Goal: Transaction & Acquisition: Purchase product/service

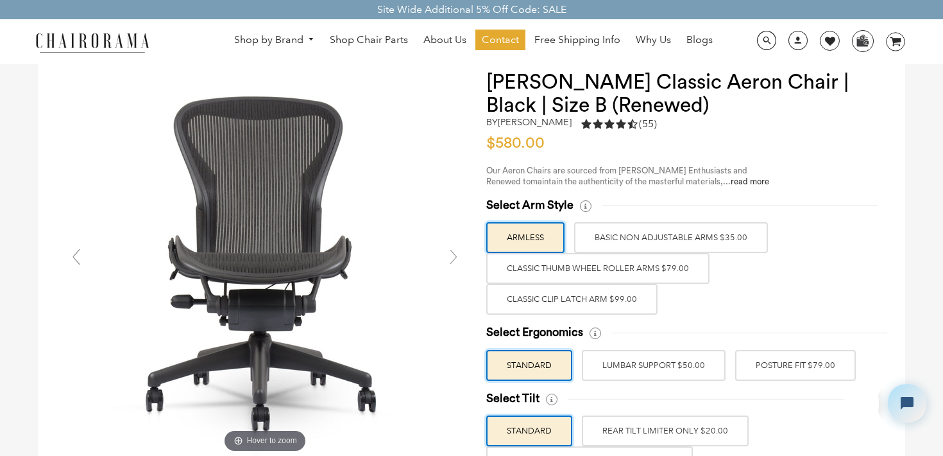
click at [612, 241] on label "BASIC NON ADJUSTABLE ARMS $35.00" at bounding box center [671, 237] width 194 height 31
click at [0, 0] on input "BASIC NON ADJUSTABLE ARMS $35.00" at bounding box center [0, 0] width 0 height 0
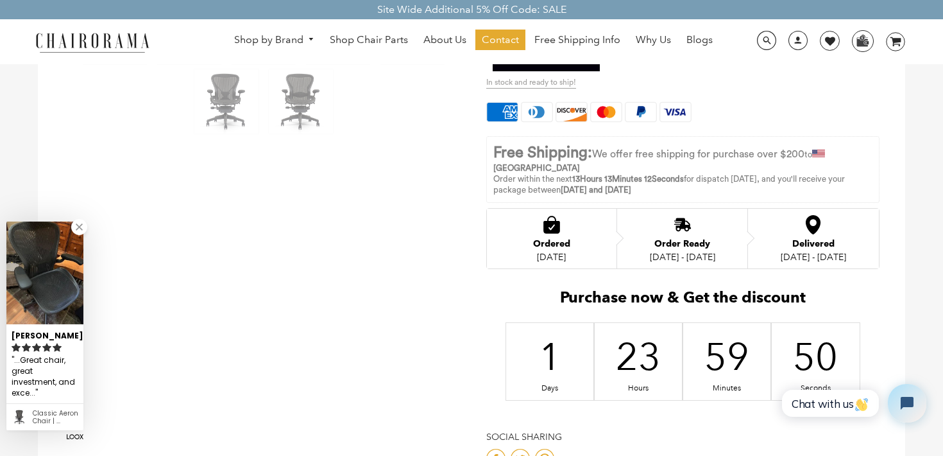
scroll to position [590, 0]
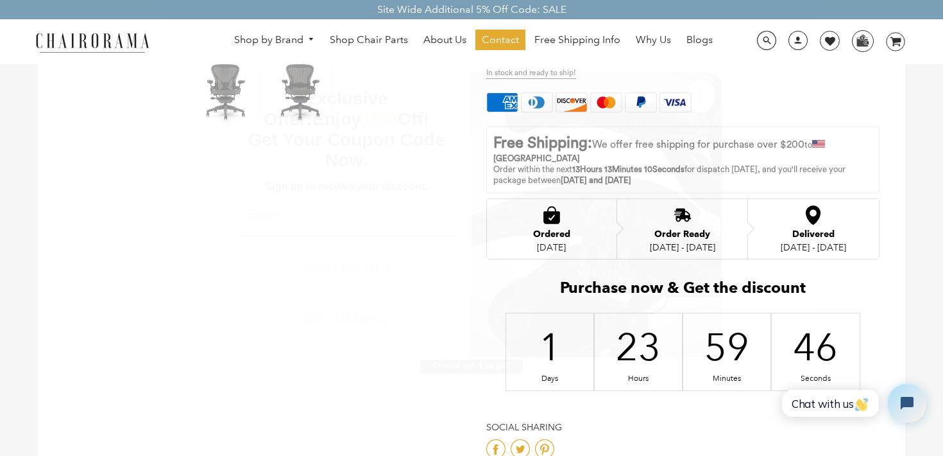
click at [701, 92] on circle "Close dialog" at bounding box center [701, 95] width 15 height 15
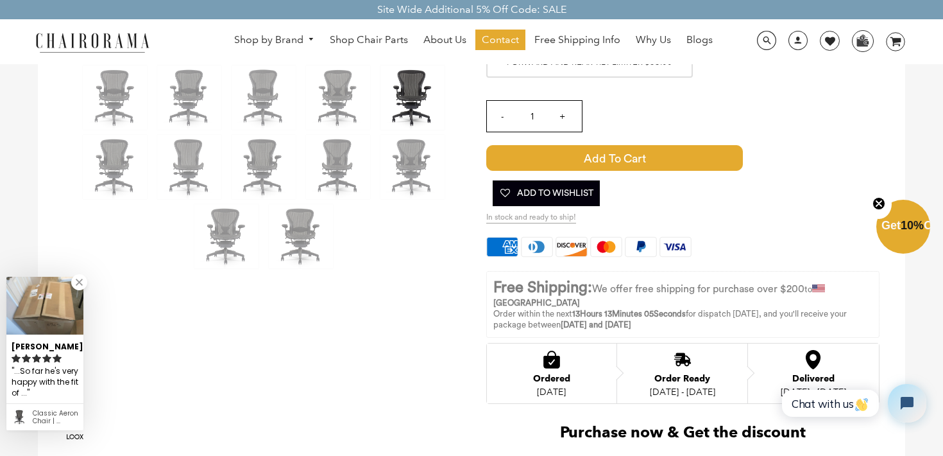
scroll to position [344, 0]
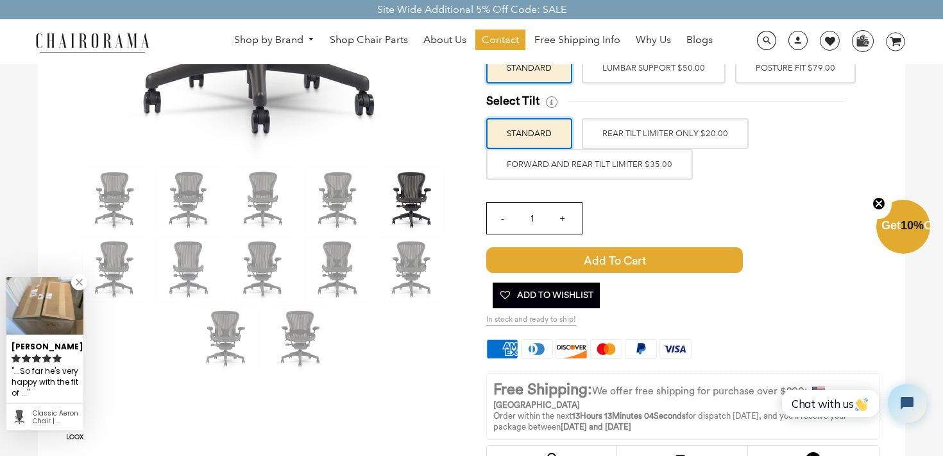
click at [568, 222] on input "+" at bounding box center [562, 218] width 31 height 31
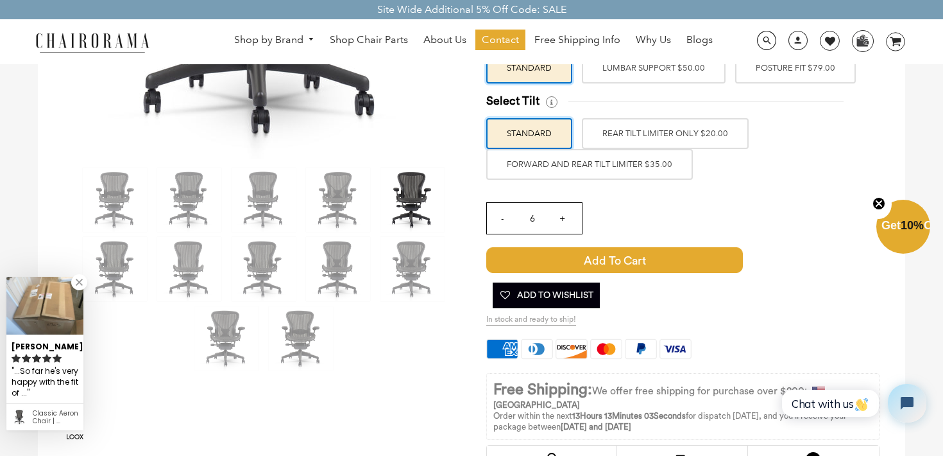
click at [568, 222] on input "+" at bounding box center [562, 218] width 31 height 31
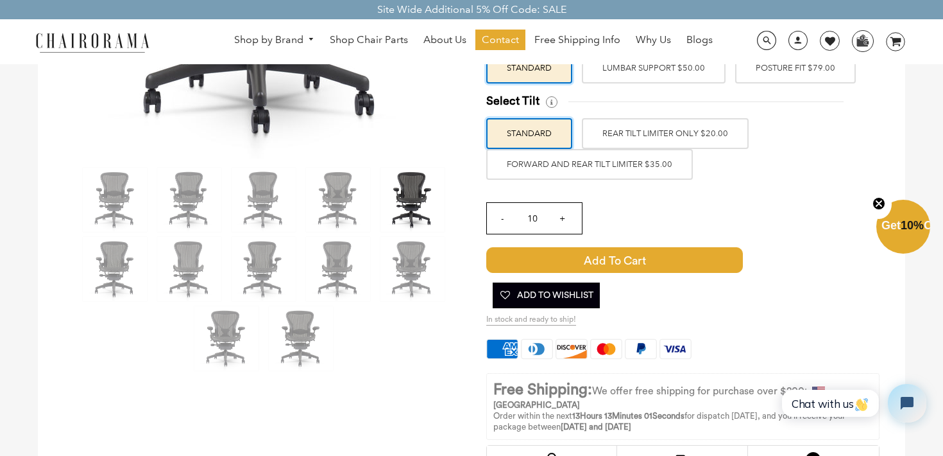
click at [568, 222] on input "+" at bounding box center [562, 218] width 31 height 31
type input "11"
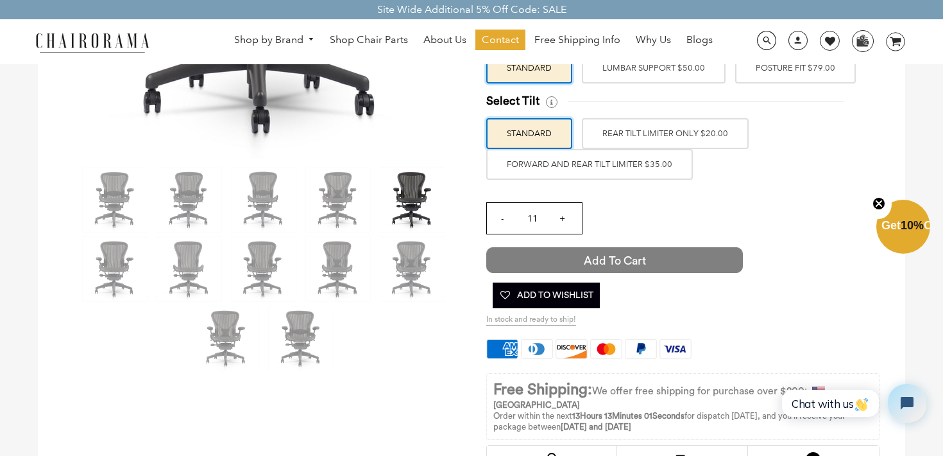
click at [586, 260] on span "Add to Cart" at bounding box center [614, 260] width 257 height 26
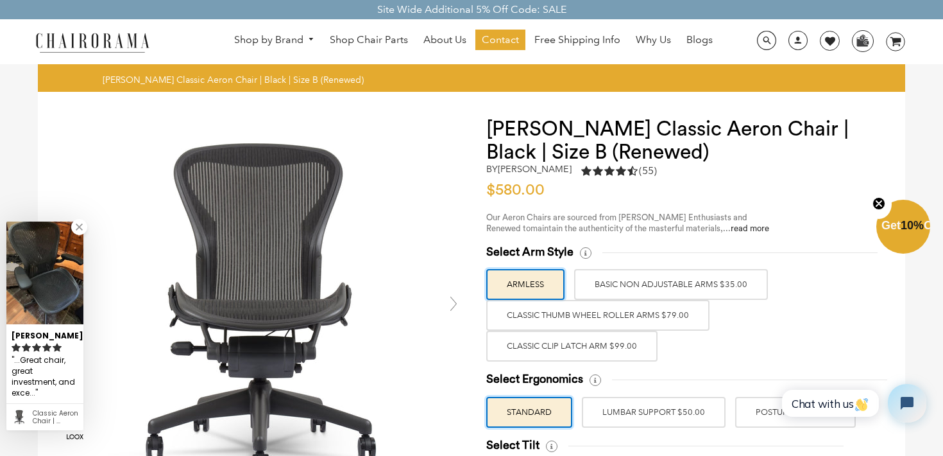
click at [618, 291] on label "BASIC NON ADJUSTABLE ARMS $35.00" at bounding box center [671, 284] width 194 height 31
click at [0, 0] on input "BASIC NON ADJUSTABLE ARMS $35.00" at bounding box center [0, 0] width 0 height 0
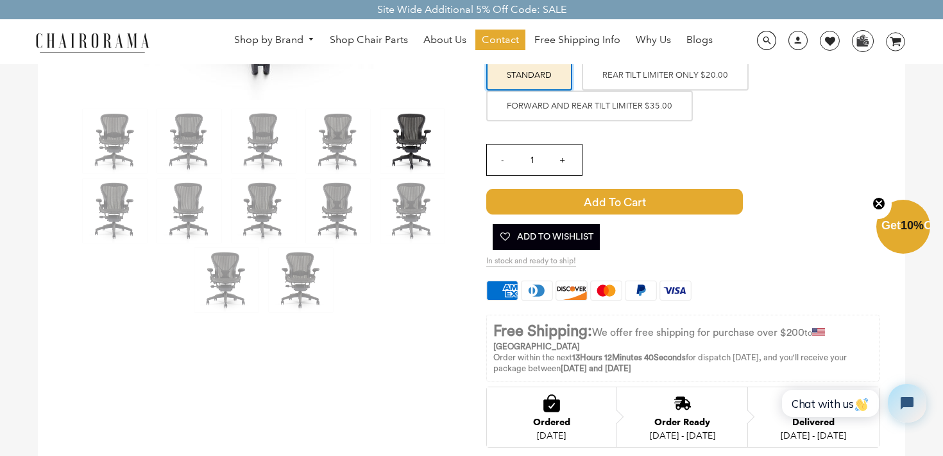
scroll to position [416, 0]
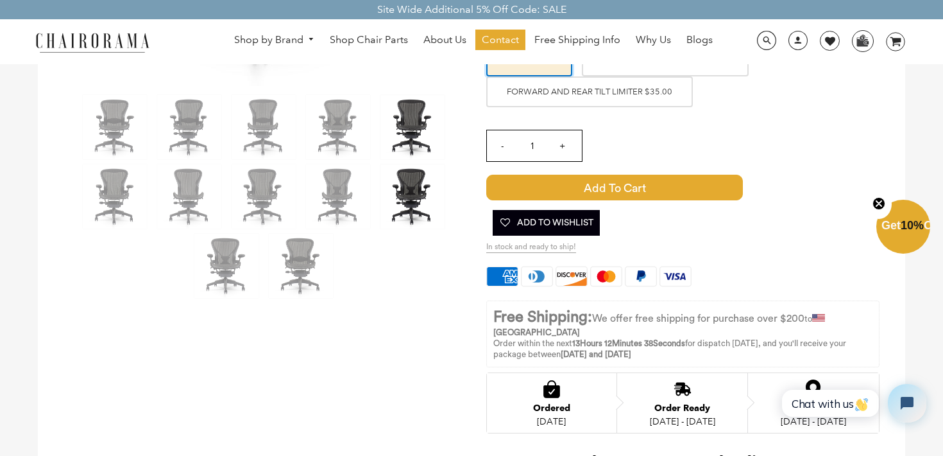
click at [422, 189] on img at bounding box center [412, 196] width 64 height 64
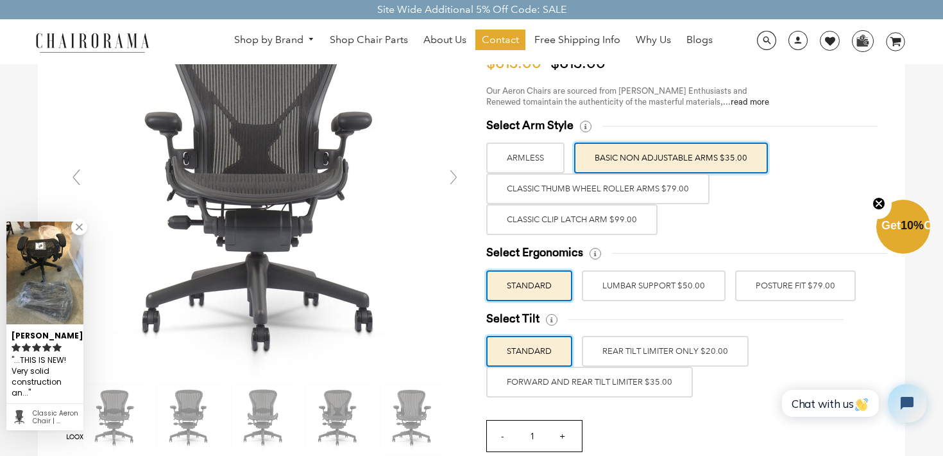
scroll to position [12, 0]
